Goal: Navigation & Orientation: Find specific page/section

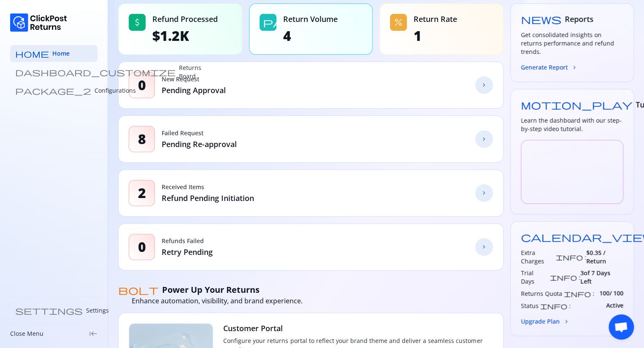
scroll to position [75, 0]
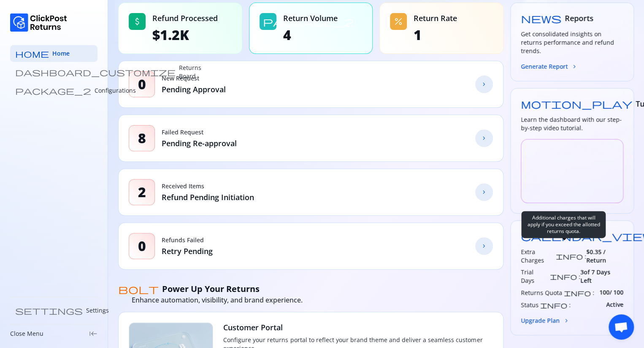
click at [563, 253] on span "info" at bounding box center [568, 256] width 27 height 7
